Goal: Obtain resource: Obtain resource

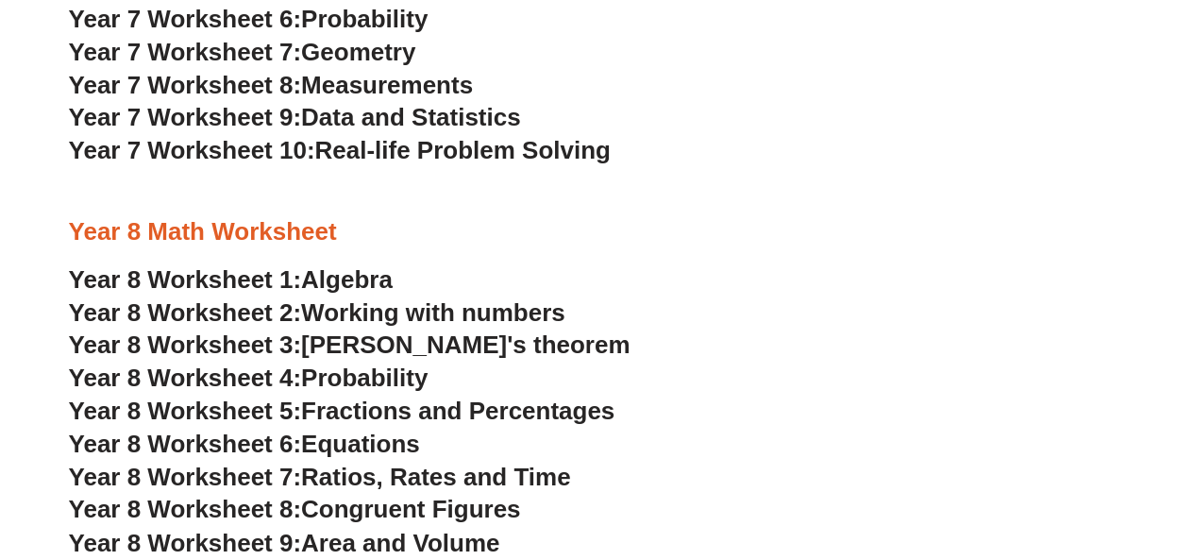
scroll to position [4518, 0]
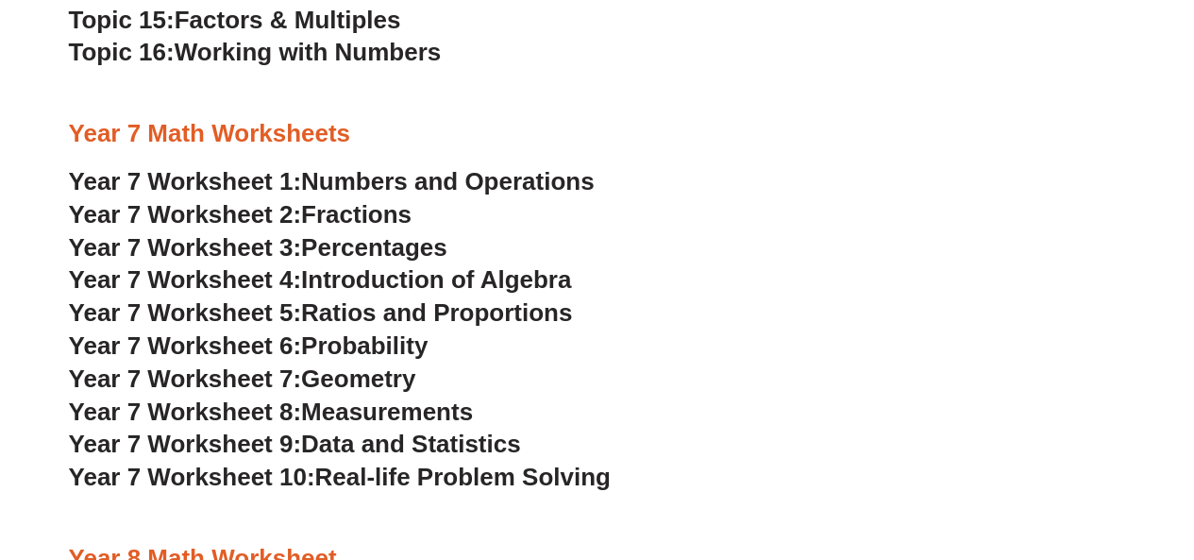
click at [330, 276] on span "Introduction of Algebra" at bounding box center [436, 279] width 270 height 28
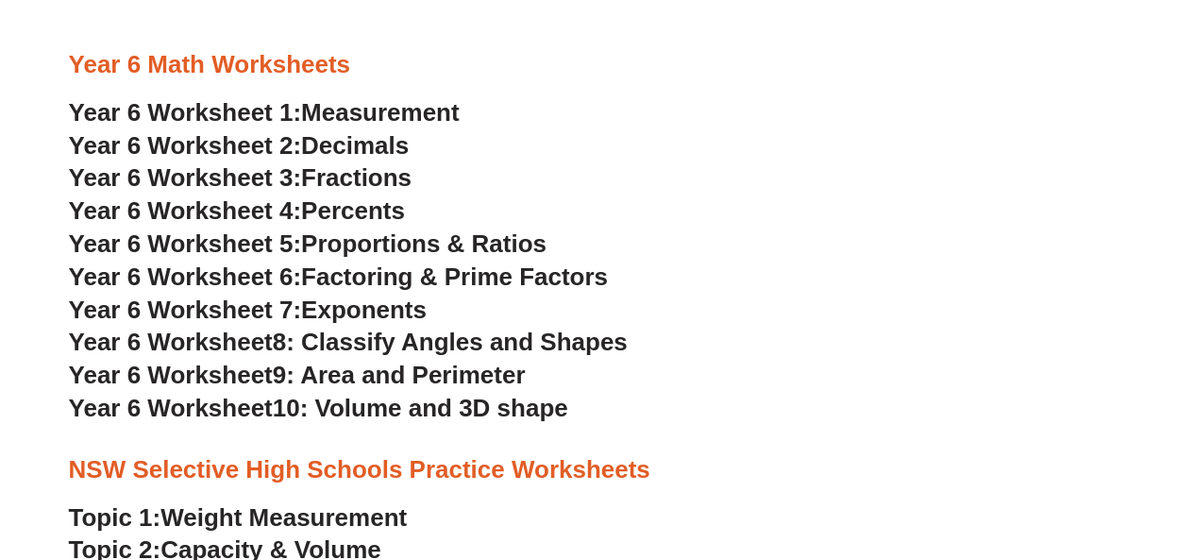
scroll to position [3565, 0]
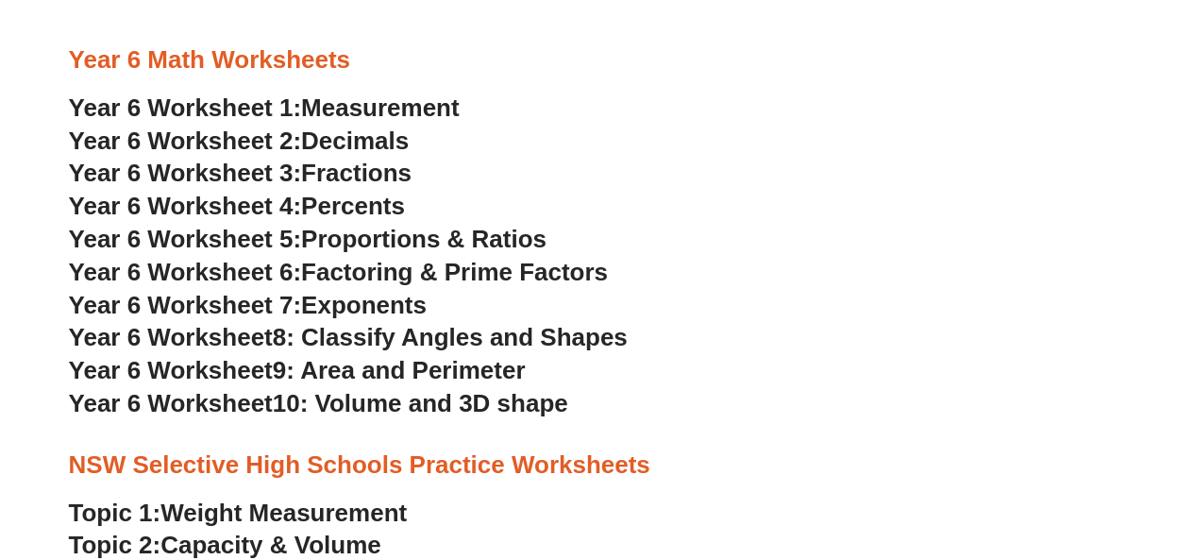
click at [468, 369] on span "9: Area and Perimeter" at bounding box center [399, 370] width 253 height 28
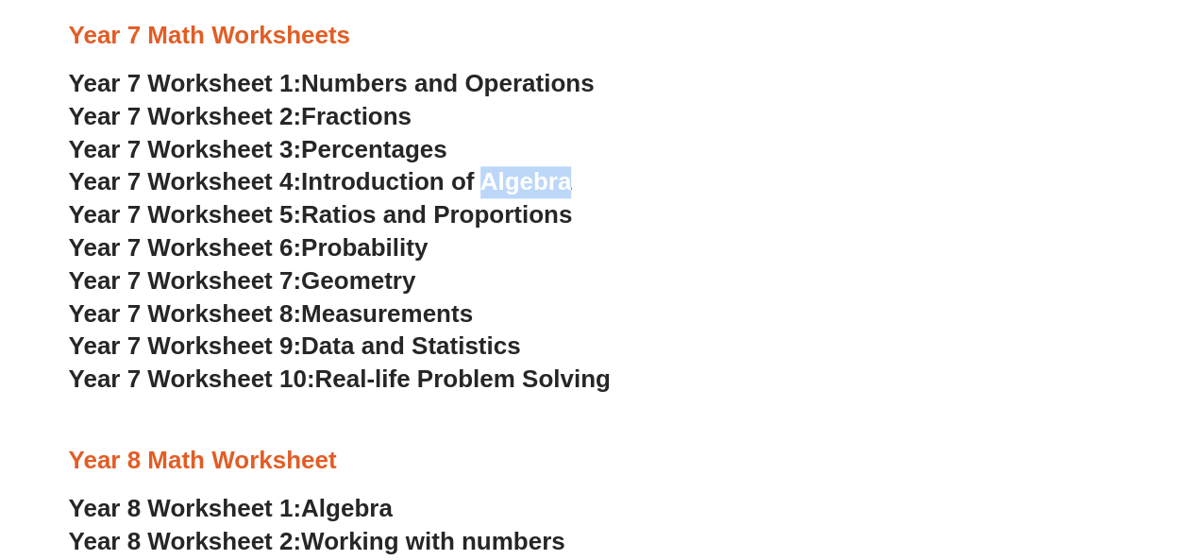
scroll to position [4613, 0]
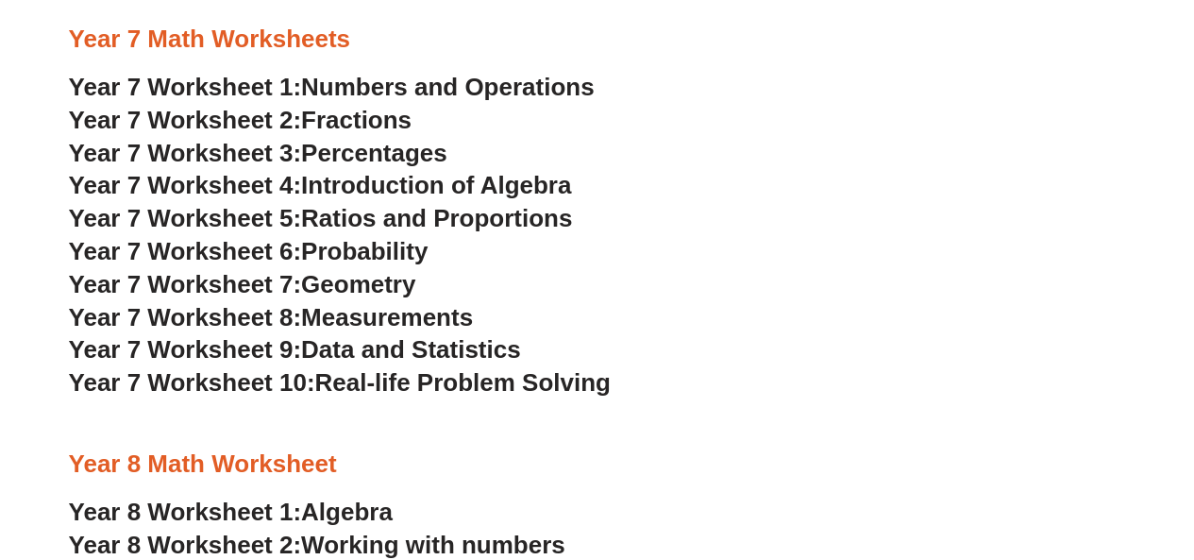
click at [733, 305] on h3 "Year 7 Worksheet 8: Measurements" at bounding box center [598, 318] width 1058 height 32
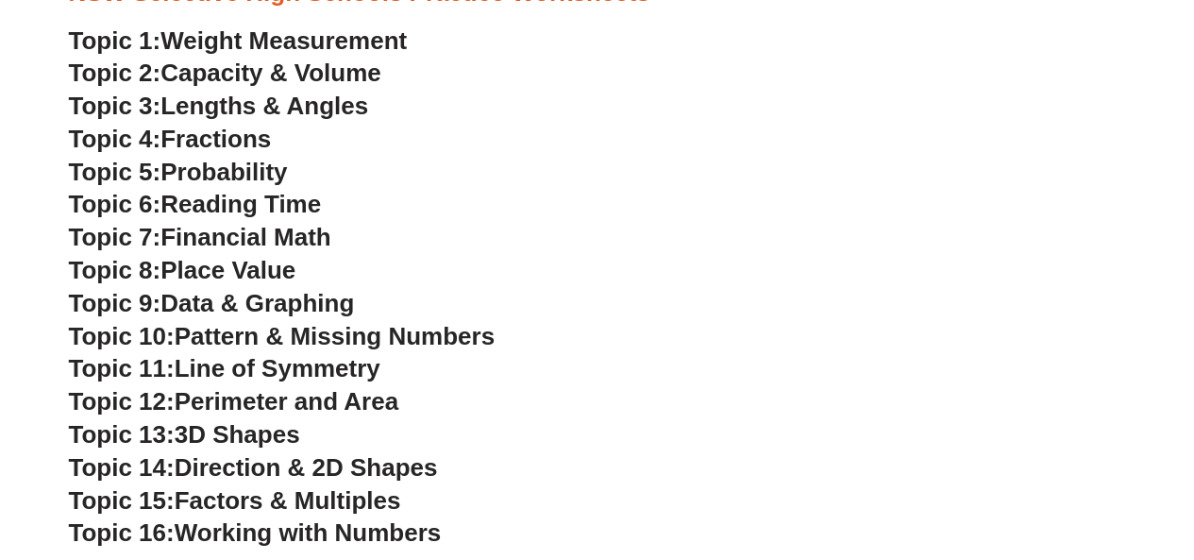
scroll to position [4078, 0]
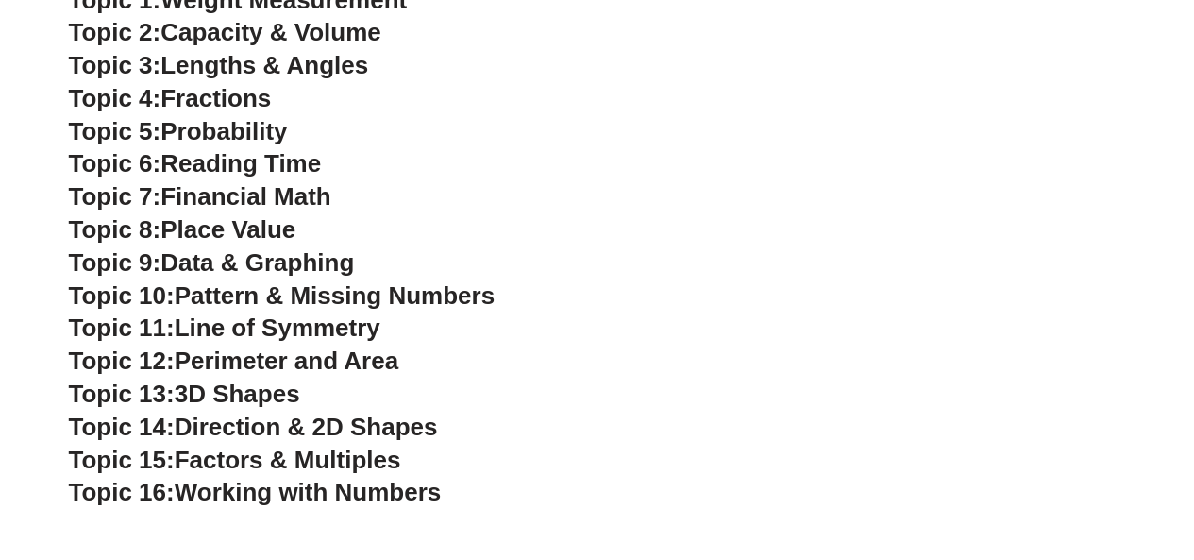
click at [338, 367] on span "Perimeter and Area" at bounding box center [287, 361] width 224 height 28
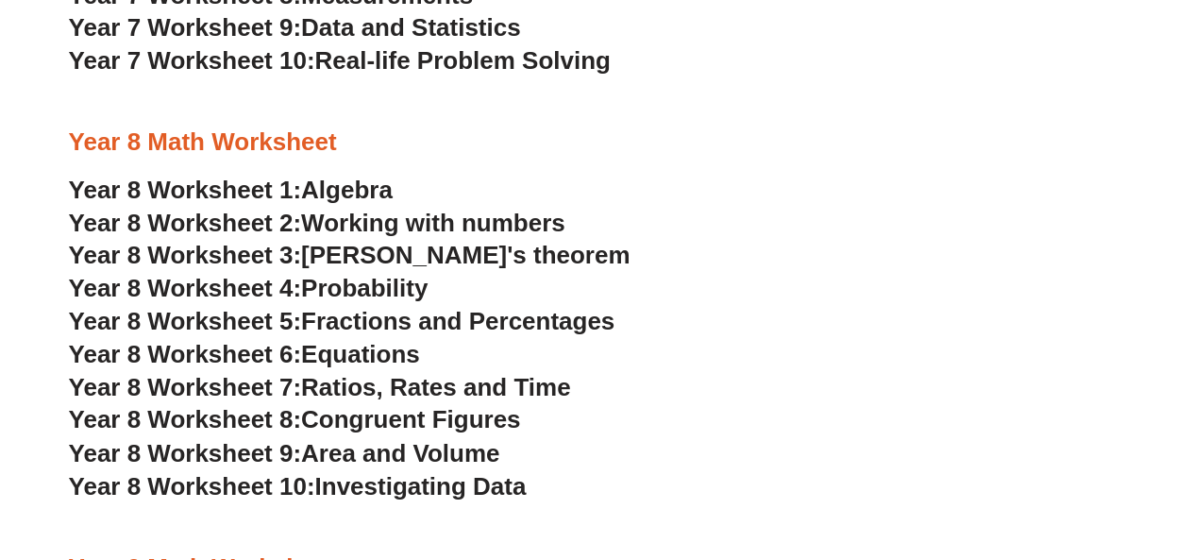
scroll to position [4937, 0]
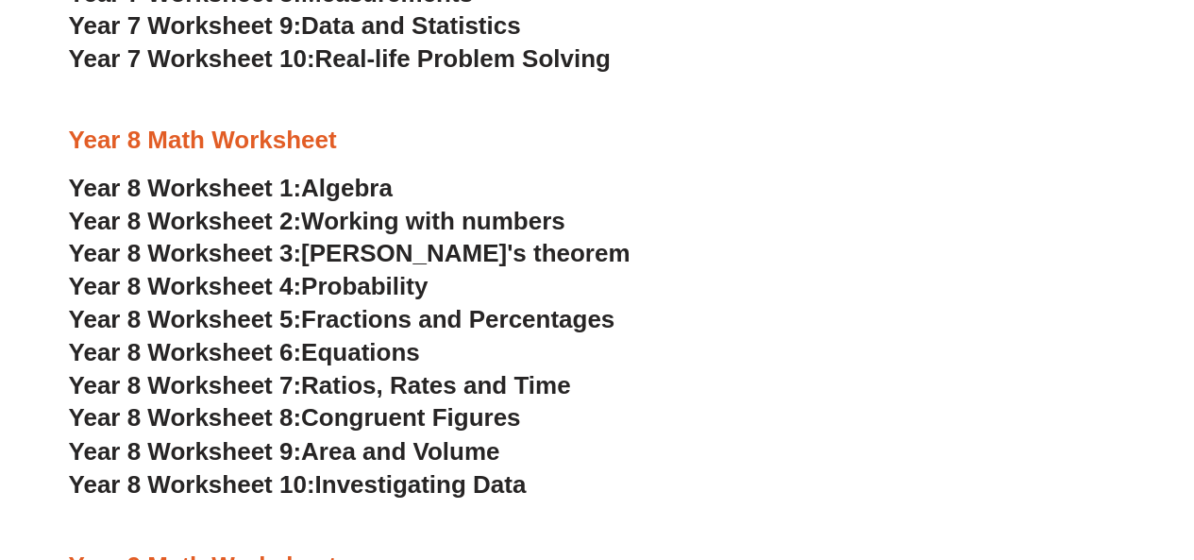
click at [359, 184] on span "Algebra" at bounding box center [347, 188] width 92 height 28
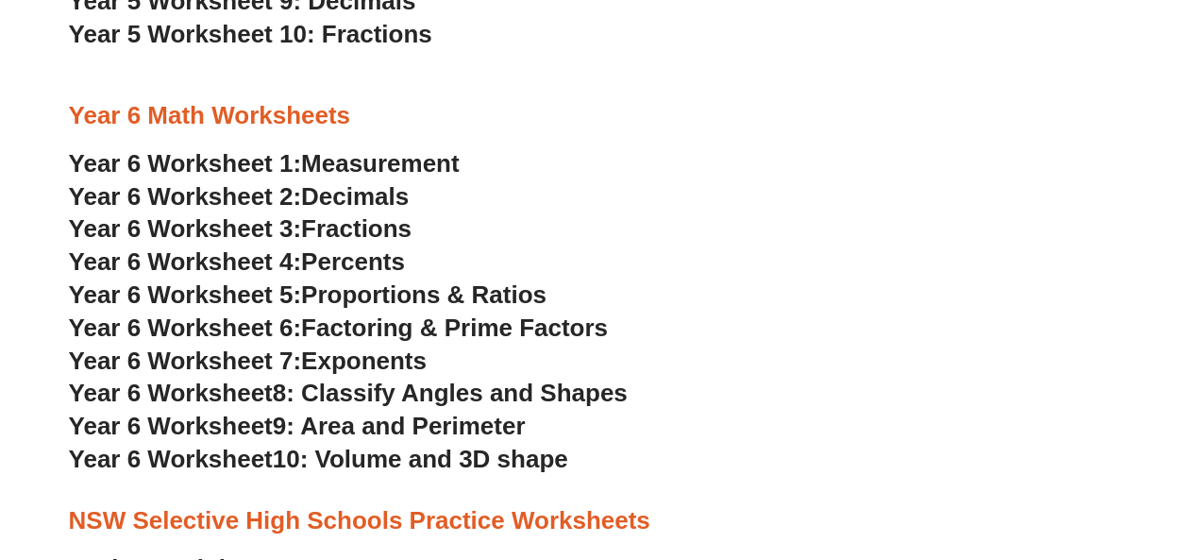
scroll to position [3511, 0]
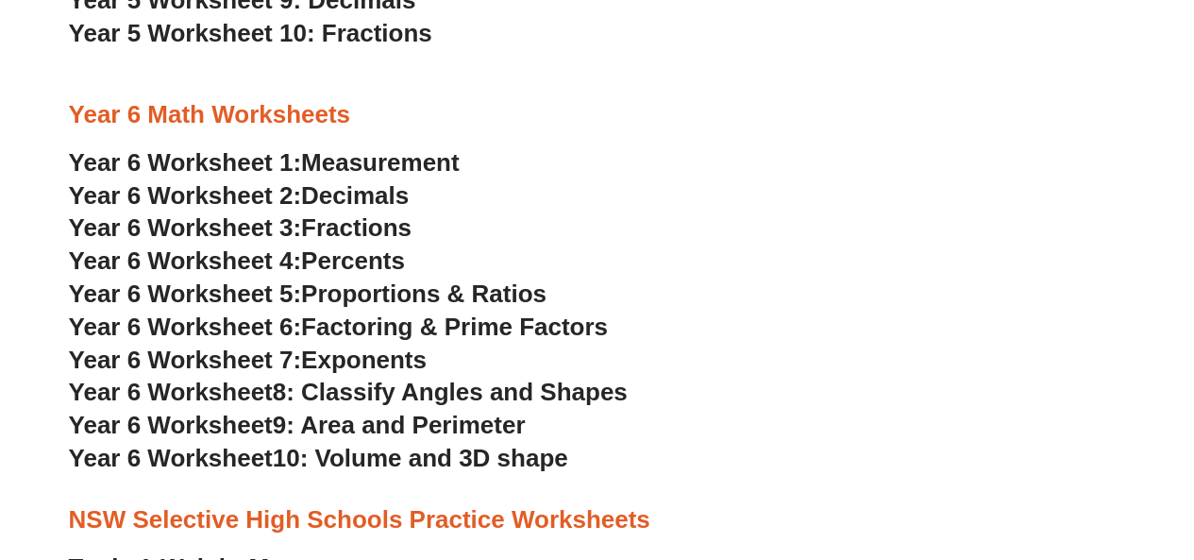
click at [487, 429] on span "9: Area and Perimeter" at bounding box center [399, 425] width 253 height 28
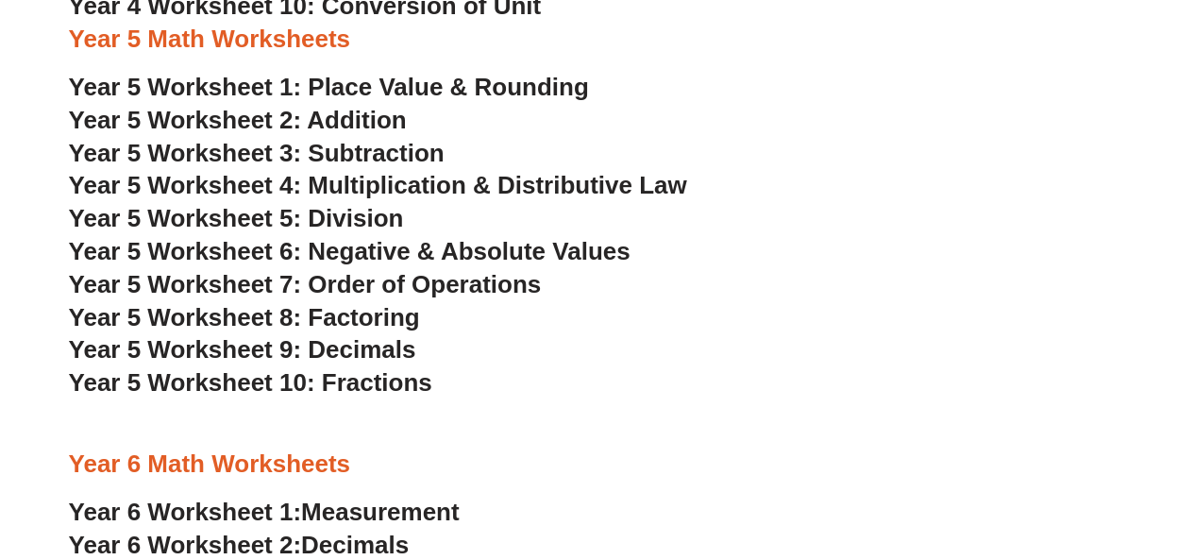
scroll to position [3159, 0]
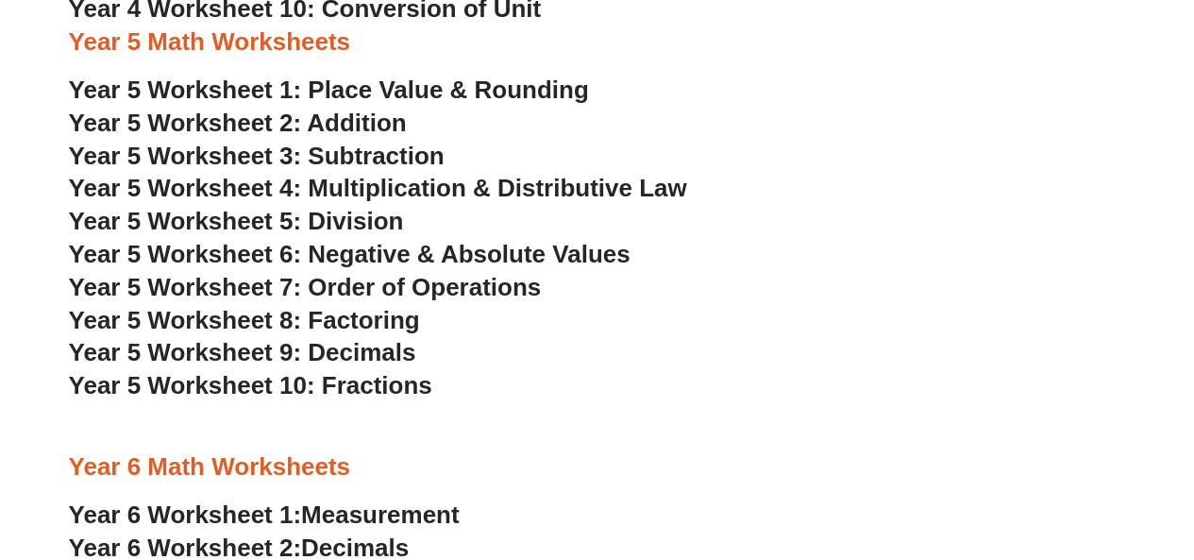
click at [513, 194] on span "Year 5 Worksheet 4: Multiplication & Distributive Law" at bounding box center [378, 188] width 618 height 28
